Goal: Check status: Check status

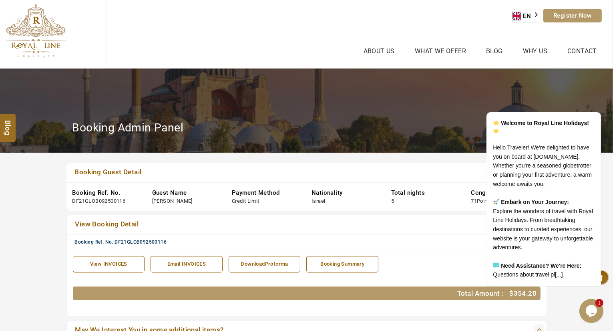
click at [405, 58] on ul "About Us What we Offer Blog Why Us Contact" at bounding box center [356, 51] width 500 height 32
click at [593, 96] on icon "Chat attention grabber" at bounding box center [595, 99] width 7 height 7
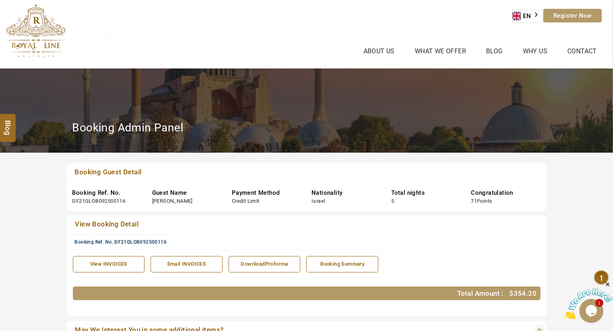
click at [139, 241] on span "DF21GLOB092500116" at bounding box center [140, 242] width 52 height 6
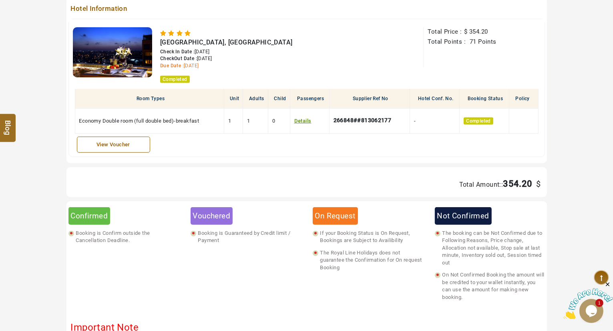
scroll to position [388, 0]
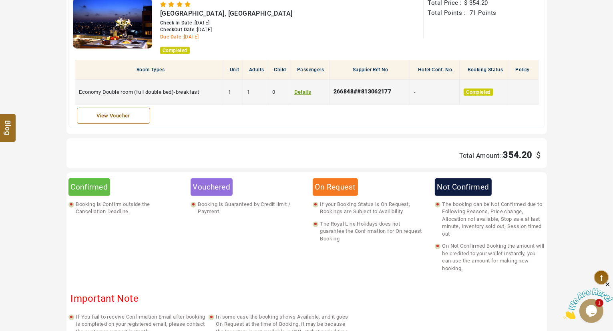
click at [354, 92] on div "266848##813062177" at bounding box center [364, 92] width 62 height 13
copy div "266848##813062177"
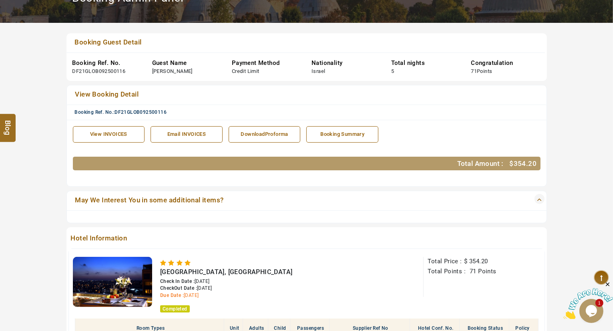
scroll to position [114, 0]
